Goal: Transaction & Acquisition: Book appointment/travel/reservation

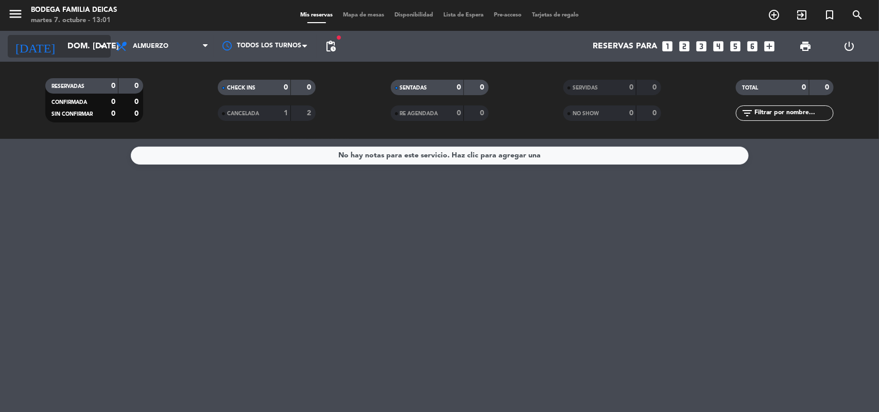
click at [91, 40] on input "dom. [DATE]" at bounding box center [116, 47] width 109 height 20
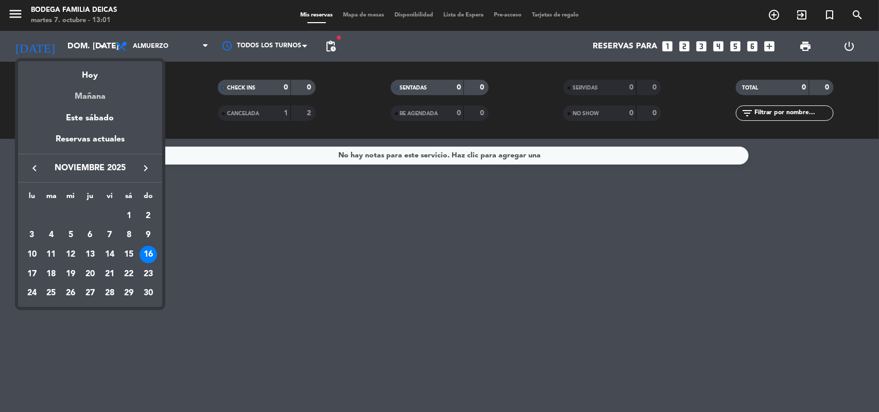
click at [88, 96] on div "Mañana" at bounding box center [90, 92] width 144 height 21
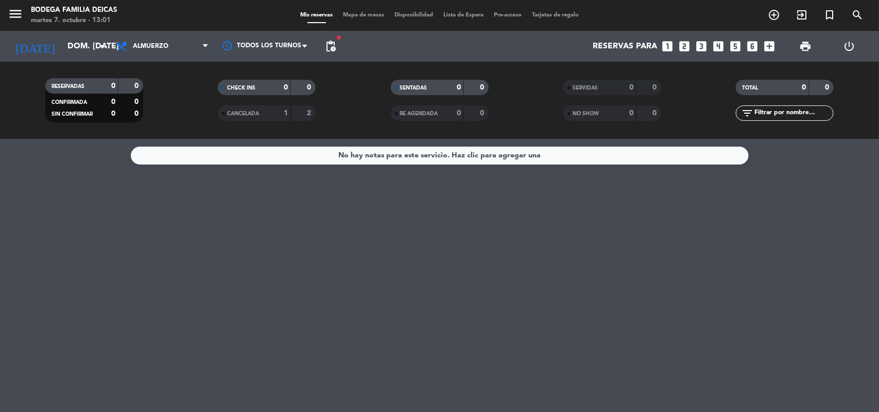
type input "mié. [DATE]"
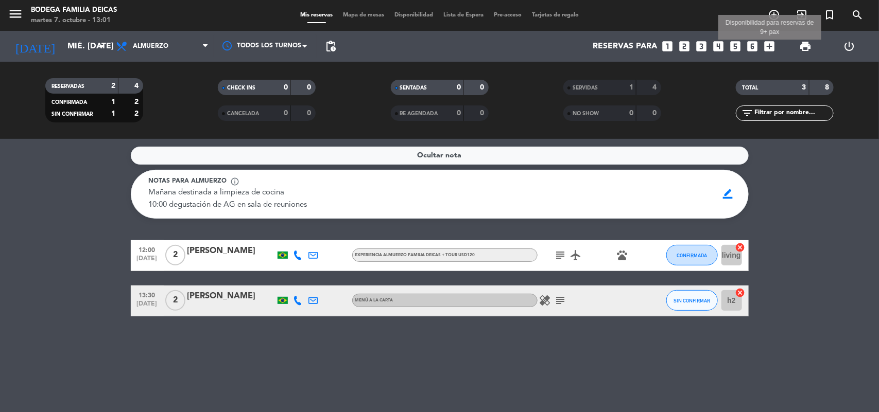
click at [770, 47] on icon "add_box" at bounding box center [769, 46] width 13 height 13
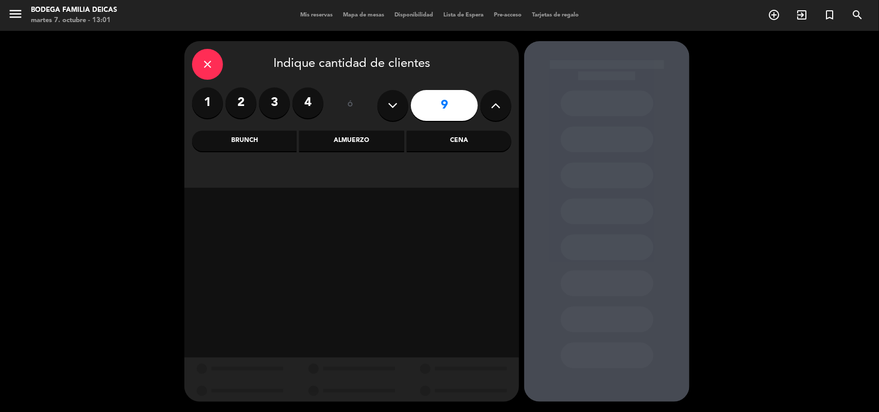
click at [393, 111] on icon at bounding box center [393, 105] width 10 height 15
type input "8"
click at [352, 137] on div "Almuerzo" at bounding box center [351, 141] width 105 height 21
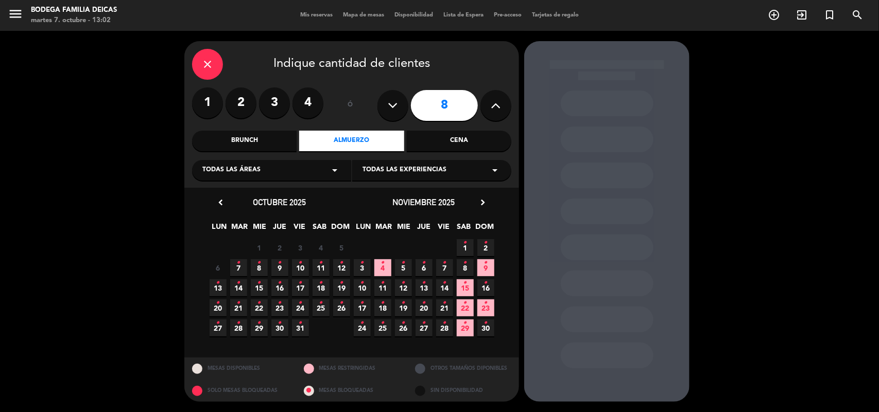
click at [258, 266] on icon "•" at bounding box center [259, 263] width 4 height 16
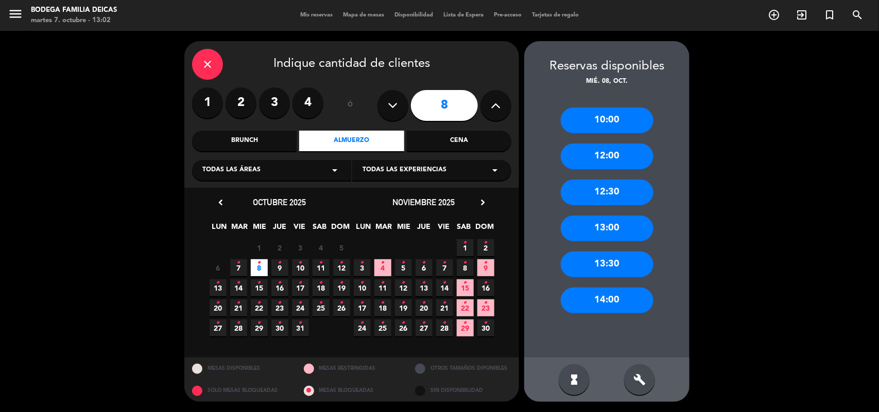
click at [600, 194] on div "12:30" at bounding box center [607, 193] width 93 height 26
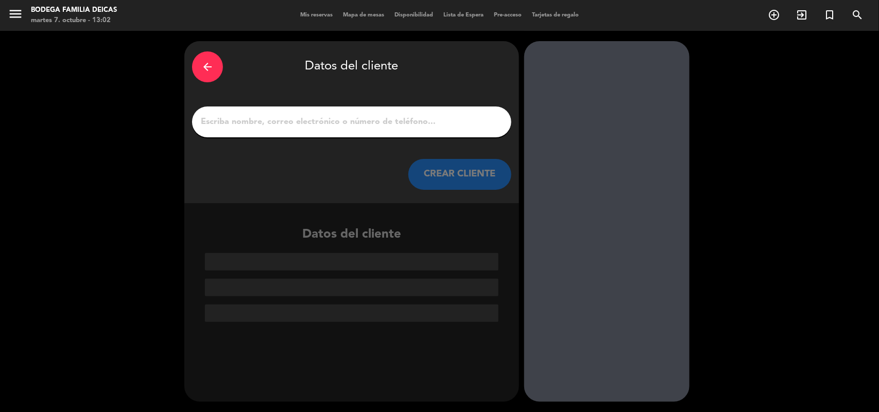
click at [373, 124] on input "1" at bounding box center [352, 122] width 304 height 14
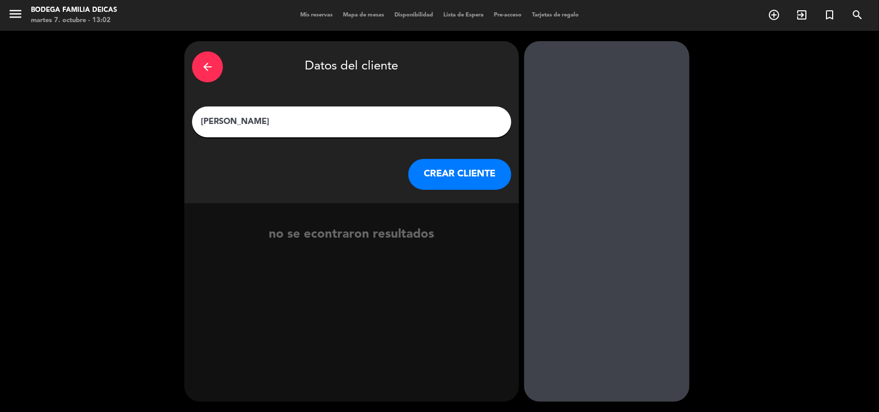
type input "[PERSON_NAME]"
click at [445, 179] on button "CREAR CLIENTE" at bounding box center [459, 174] width 103 height 31
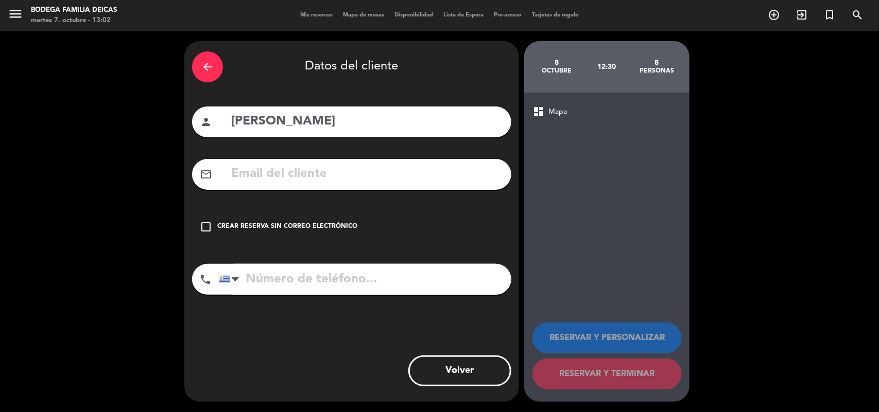
click at [210, 228] on icon "check_box_outline_blank" at bounding box center [206, 227] width 12 height 12
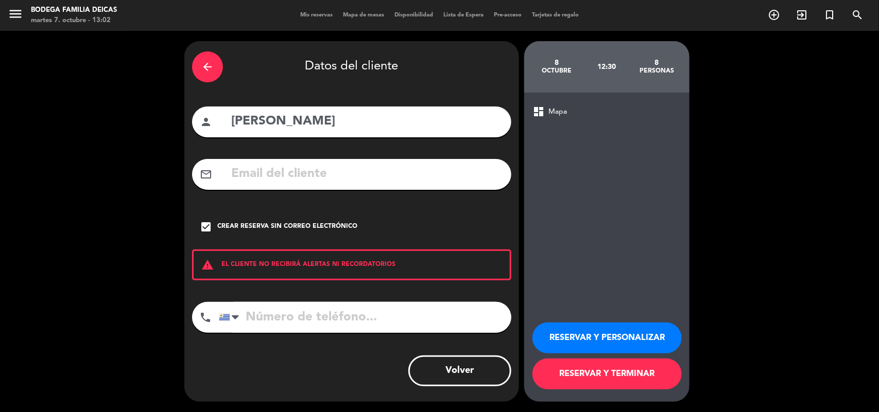
click at [556, 338] on button "RESERVAR Y PERSONALIZAR" at bounding box center [606, 338] width 149 height 31
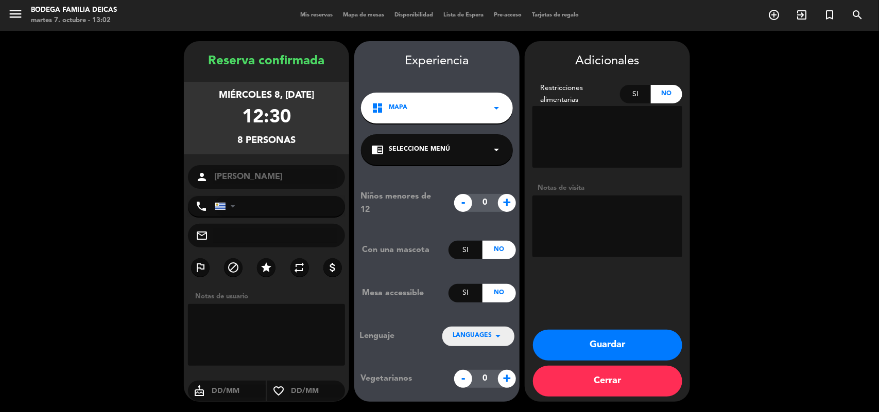
click at [501, 148] on icon "arrow_drop_down" at bounding box center [496, 150] width 12 height 12
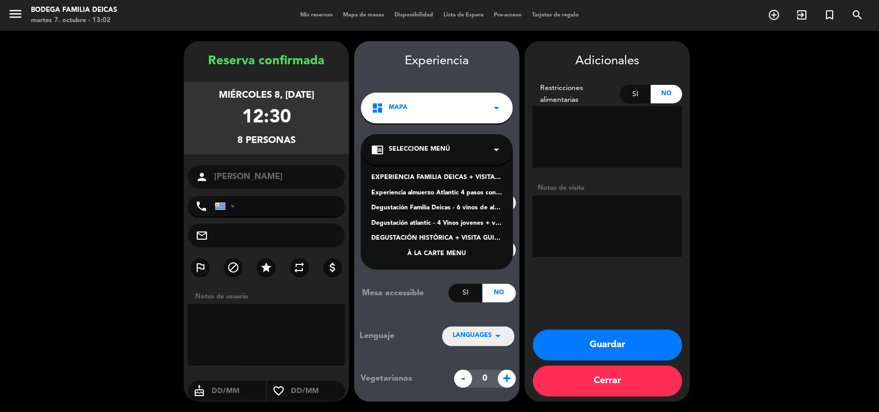
click at [461, 254] on div "À LA CARTE MENU" at bounding box center [436, 254] width 131 height 10
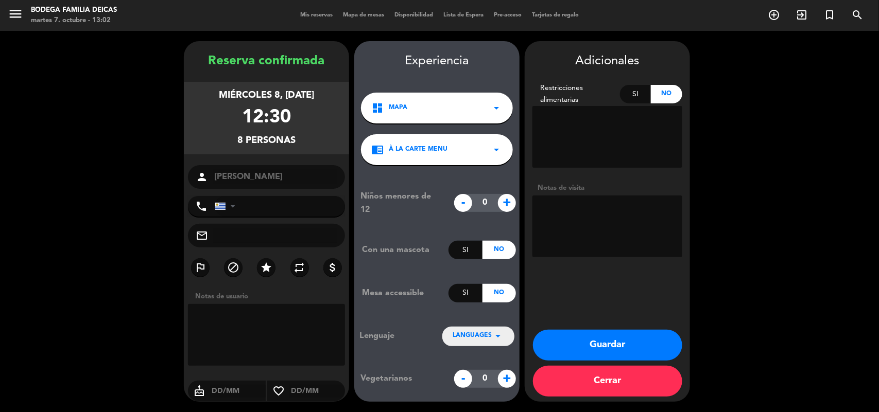
click at [585, 347] on button "Guardar" at bounding box center [607, 345] width 149 height 31
